Goal: Navigation & Orientation: Find specific page/section

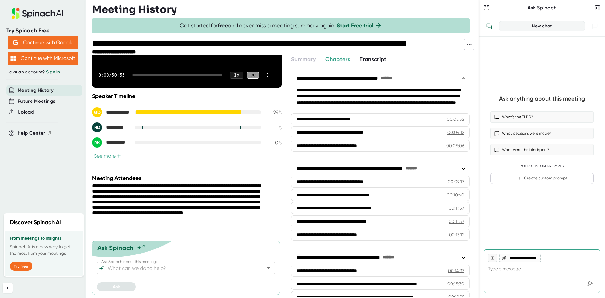
click at [360, 59] on span "Transcript" at bounding box center [372, 59] width 27 height 7
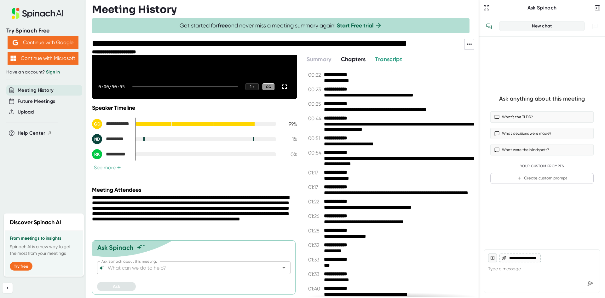
scroll to position [99, 0]
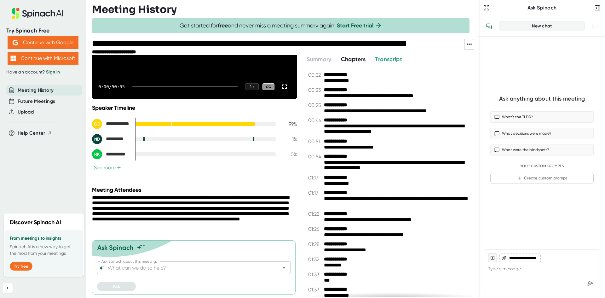
drag, startPoint x: 352, startPoint y: 58, endPoint x: 344, endPoint y: 60, distance: 8.6
click at [352, 59] on span "Chapters" at bounding box center [353, 59] width 25 height 7
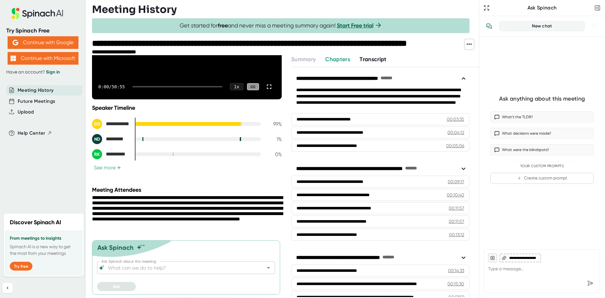
scroll to position [110, 0]
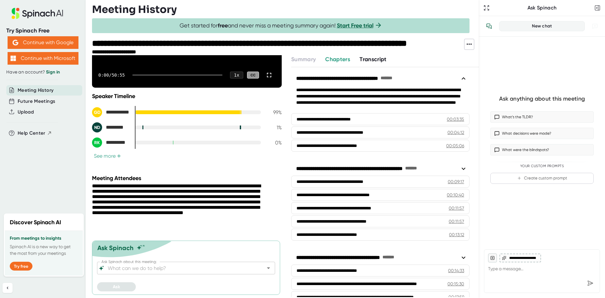
click at [359, 59] on span "Transcript" at bounding box center [372, 59] width 27 height 7
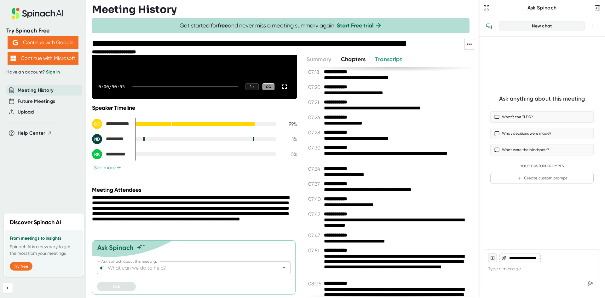
scroll to position [1543, 0]
